Goal: Task Accomplishment & Management: Manage account settings

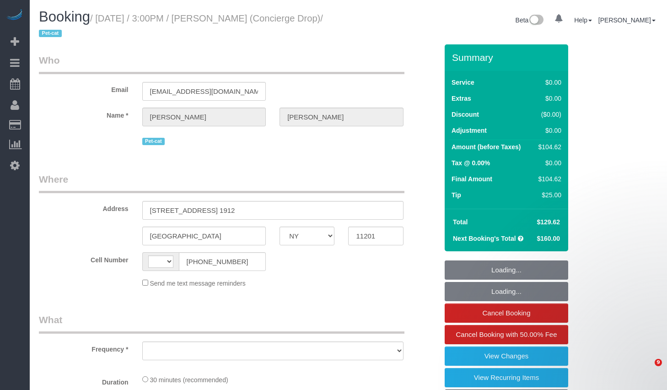
select select "NY"
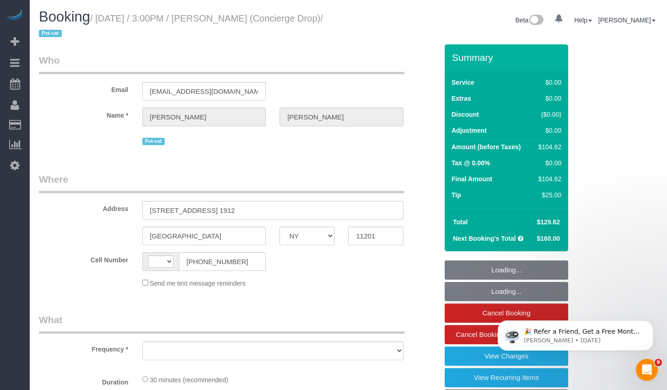
select select "string:[GEOGRAPHIC_DATA]"
select select "object:821"
select select "string:stripe-pm_1RaQn24VGloSiKo7zeOF73Wj"
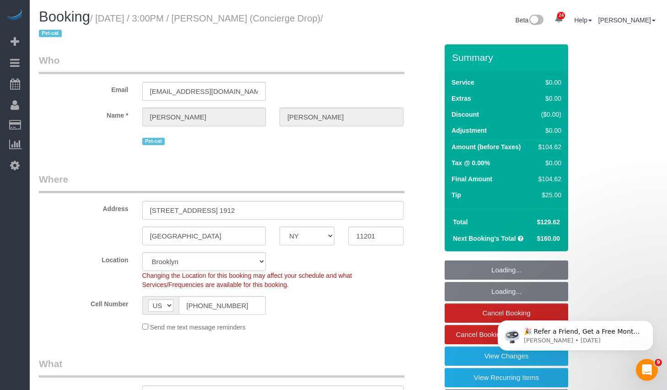
select select "object:1083"
select select "spot1"
select select "number:89"
select select "number:90"
select select "number:15"
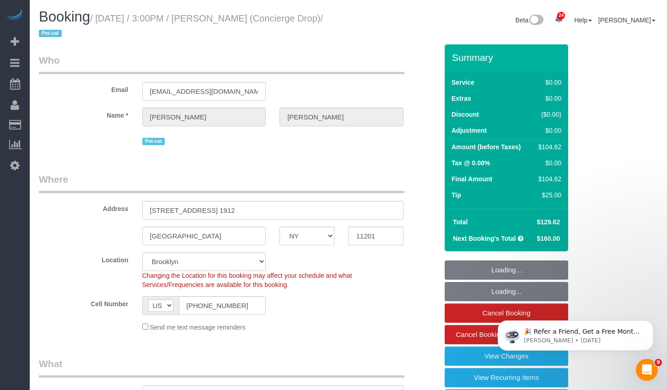
select select "number:5"
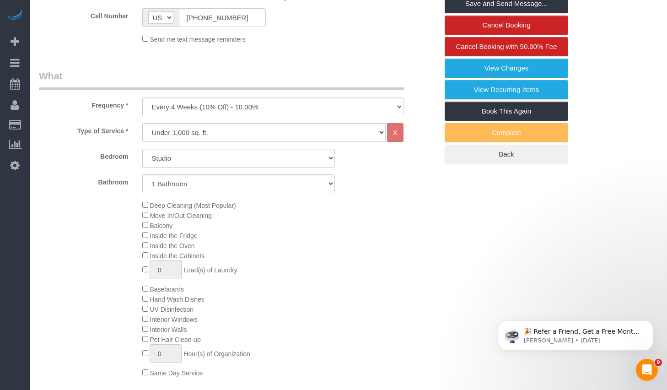
scroll to position [294, 0]
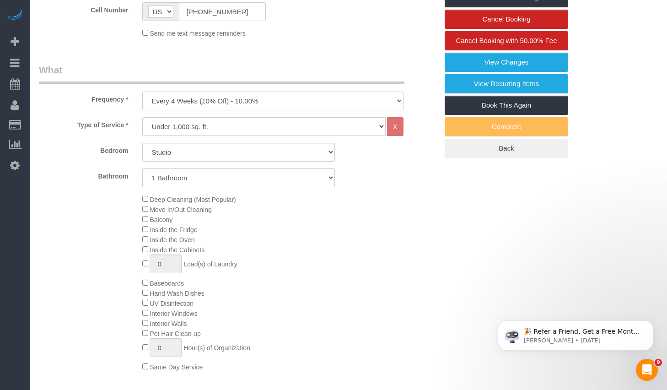
click at [208, 100] on select "One Time Weekly (20% Off) - 20.00% Every 2 Weeks (15% Off) - 15.00% Every 4 Wee…" at bounding box center [272, 100] width 261 height 19
